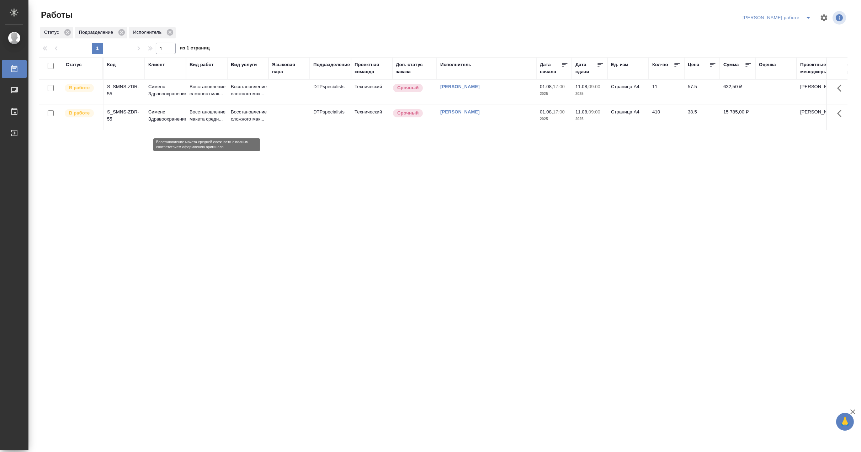
click at [211, 123] on p "Восстановление макета средн..." at bounding box center [207, 115] width 34 height 14
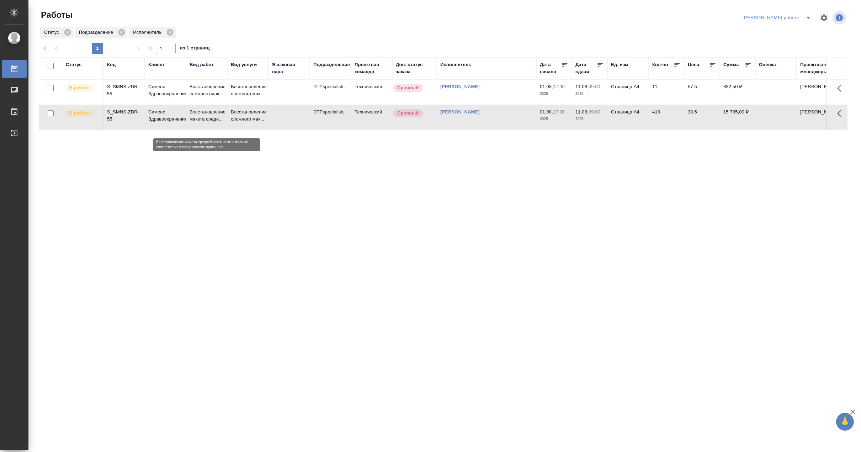
click at [211, 123] on p "Восстановление макета средн..." at bounding box center [207, 115] width 34 height 14
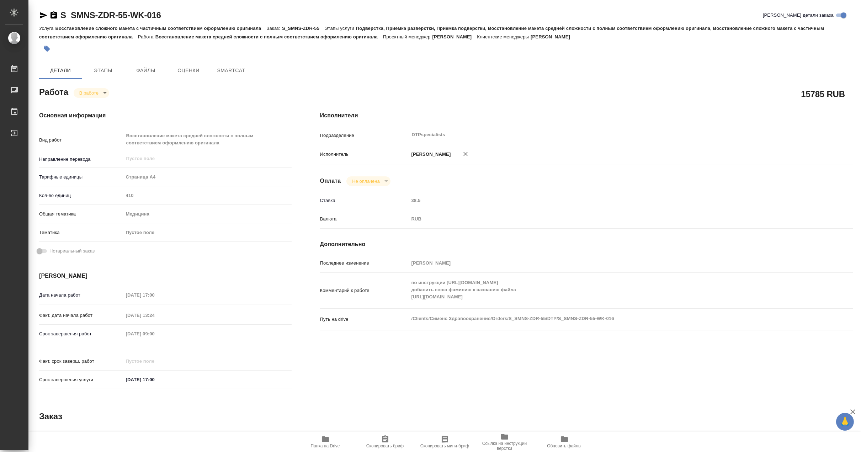
type textarea "x"
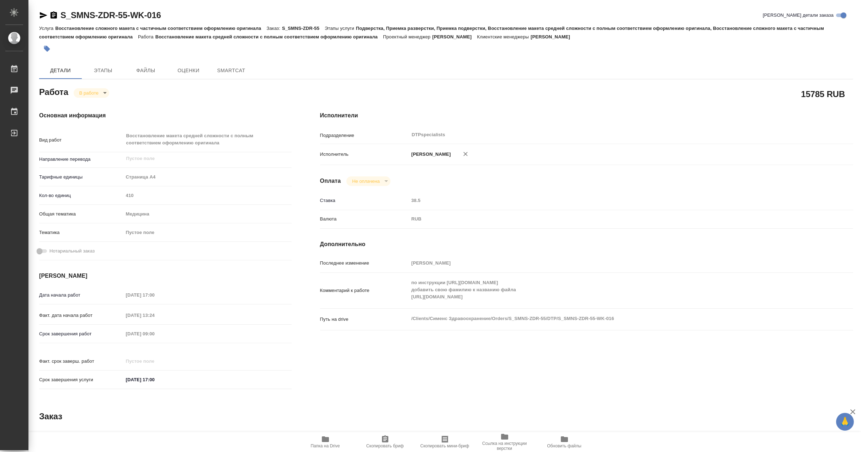
type textarea "x"
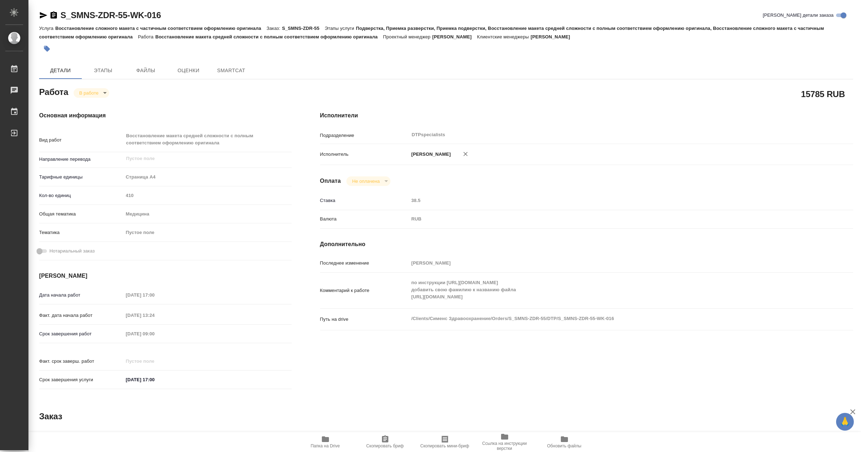
type textarea "x"
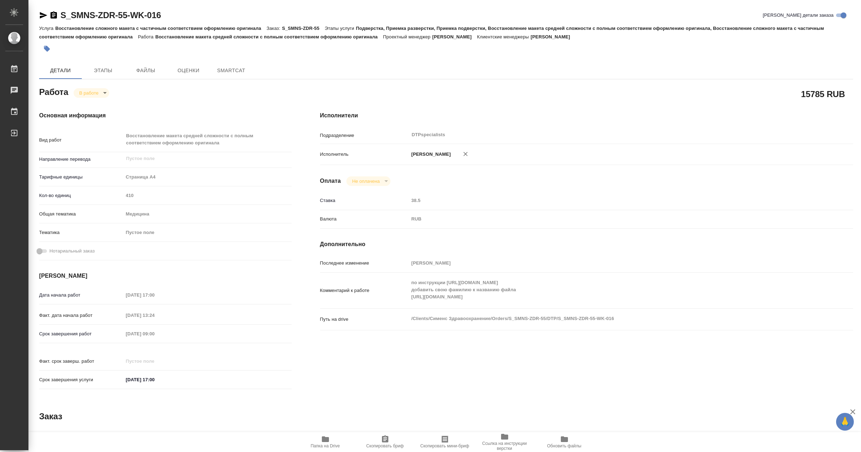
type textarea "x"
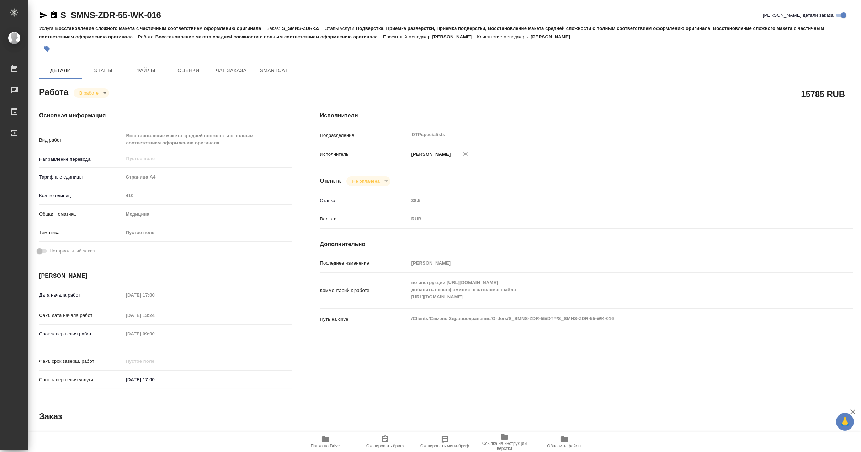
type textarea "x"
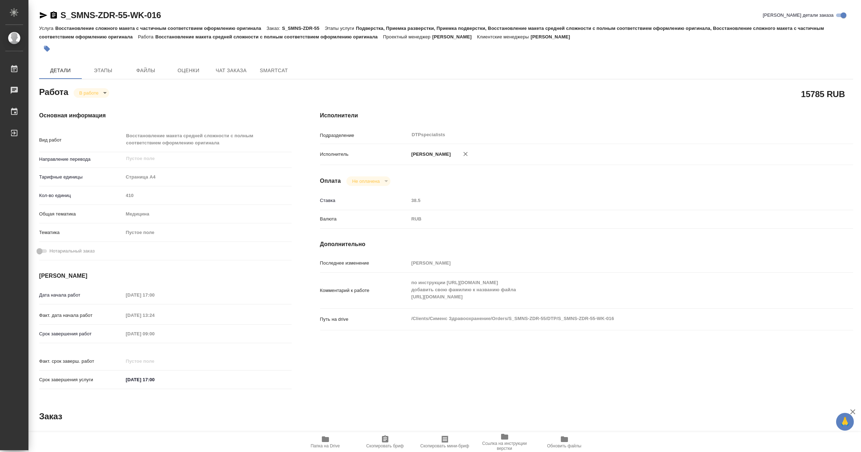
type textarea "x"
